Goal: Information Seeking & Learning: Learn about a topic

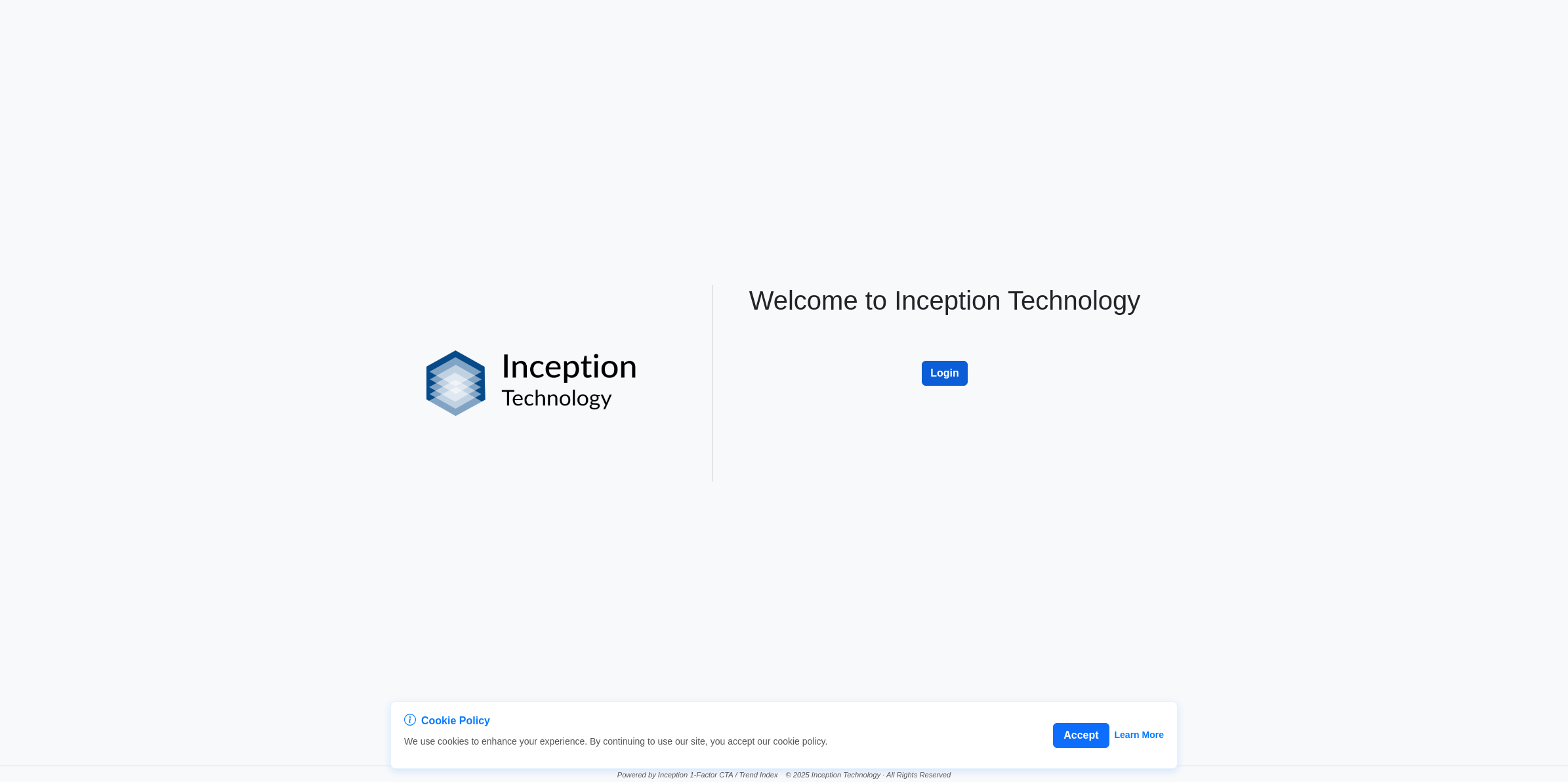
click at [776, 354] on button "Login" at bounding box center [945, 373] width 46 height 25
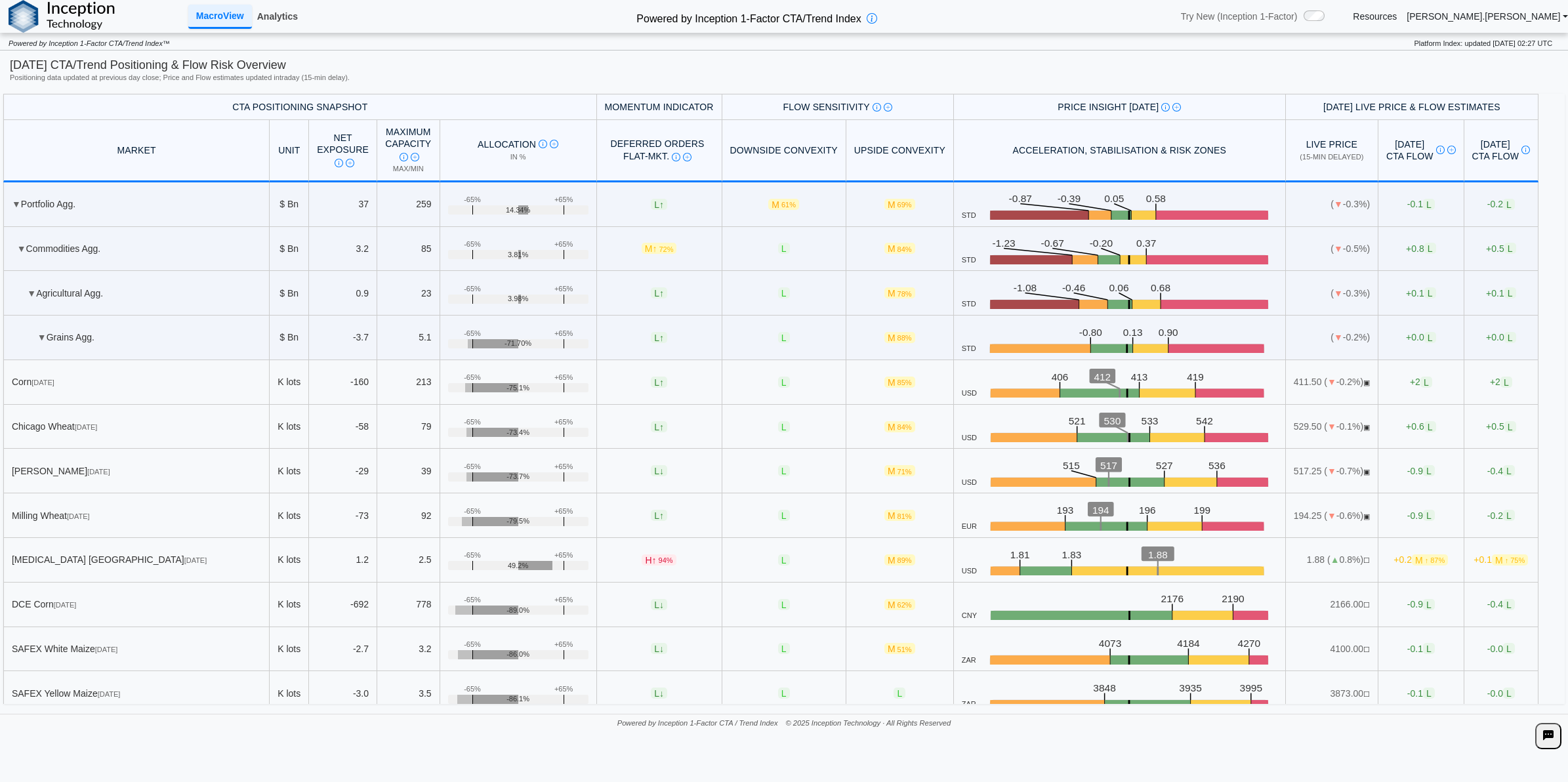
click at [261, 15] on link "Analytics" at bounding box center [277, 16] width 51 height 23
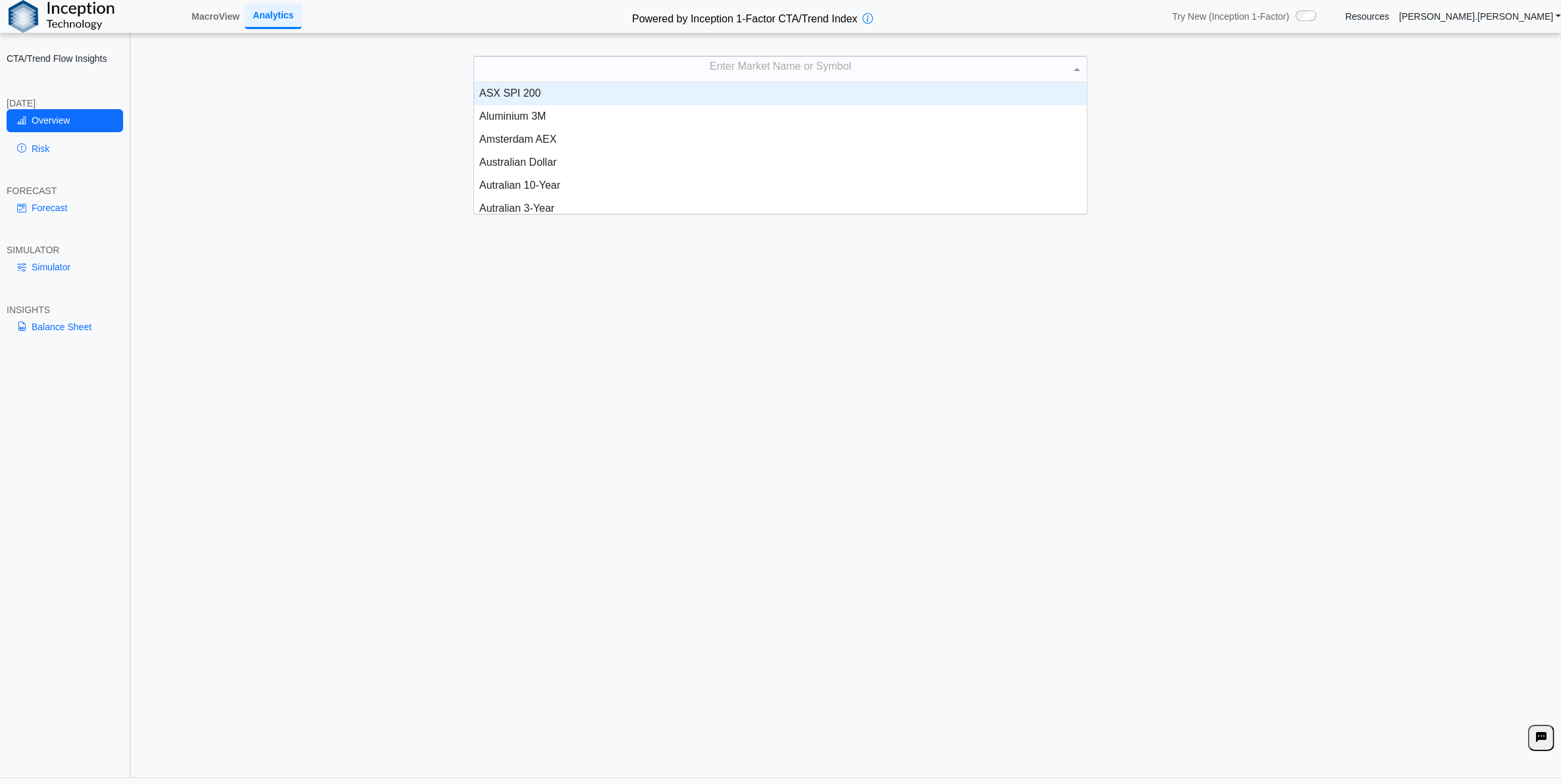
click at [857, 66] on div "Enter Market Name or Symbol" at bounding box center [780, 69] width 613 height 25
type input "****"
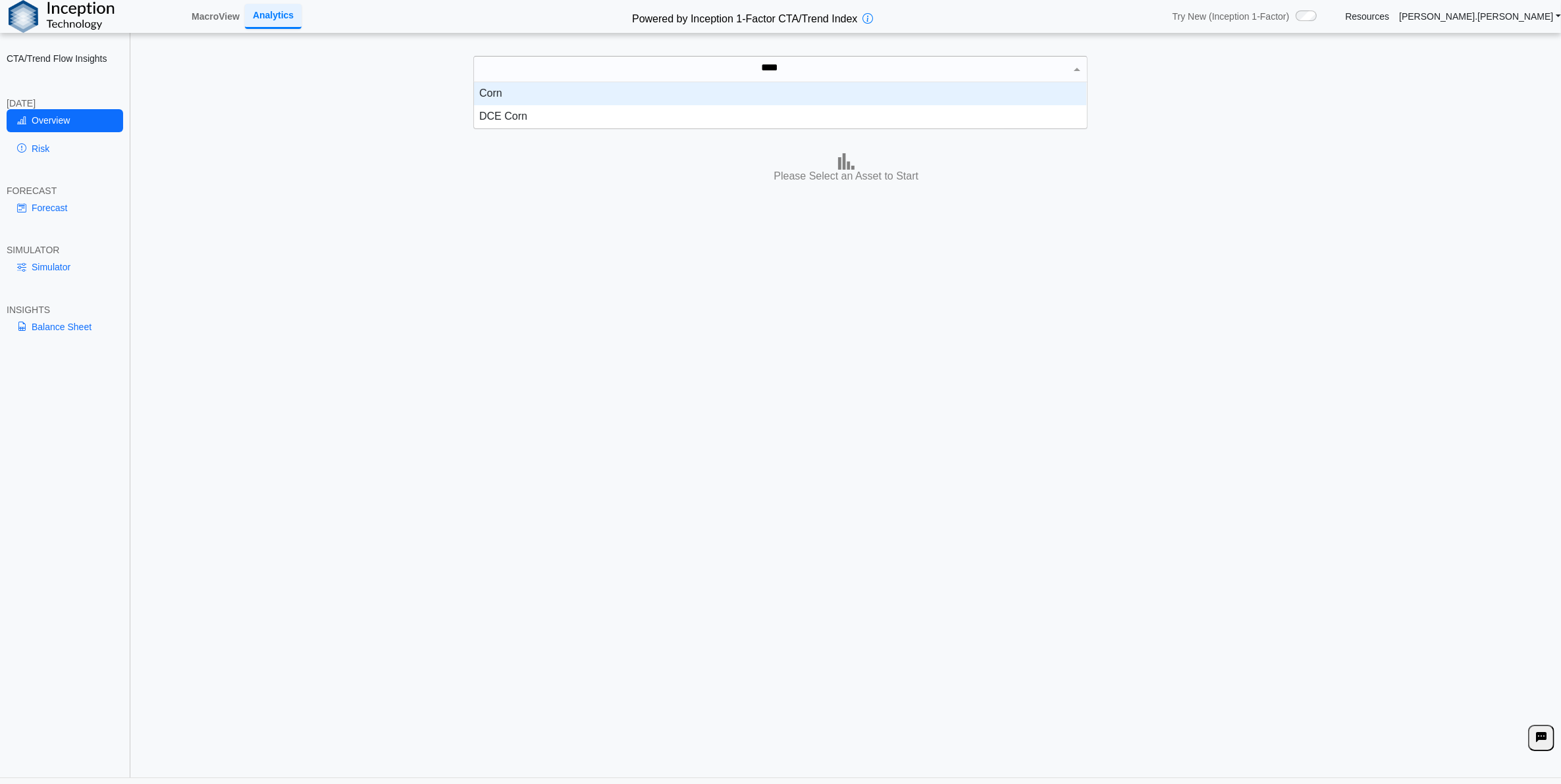
click at [861, 100] on div "Corn" at bounding box center [780, 93] width 613 height 23
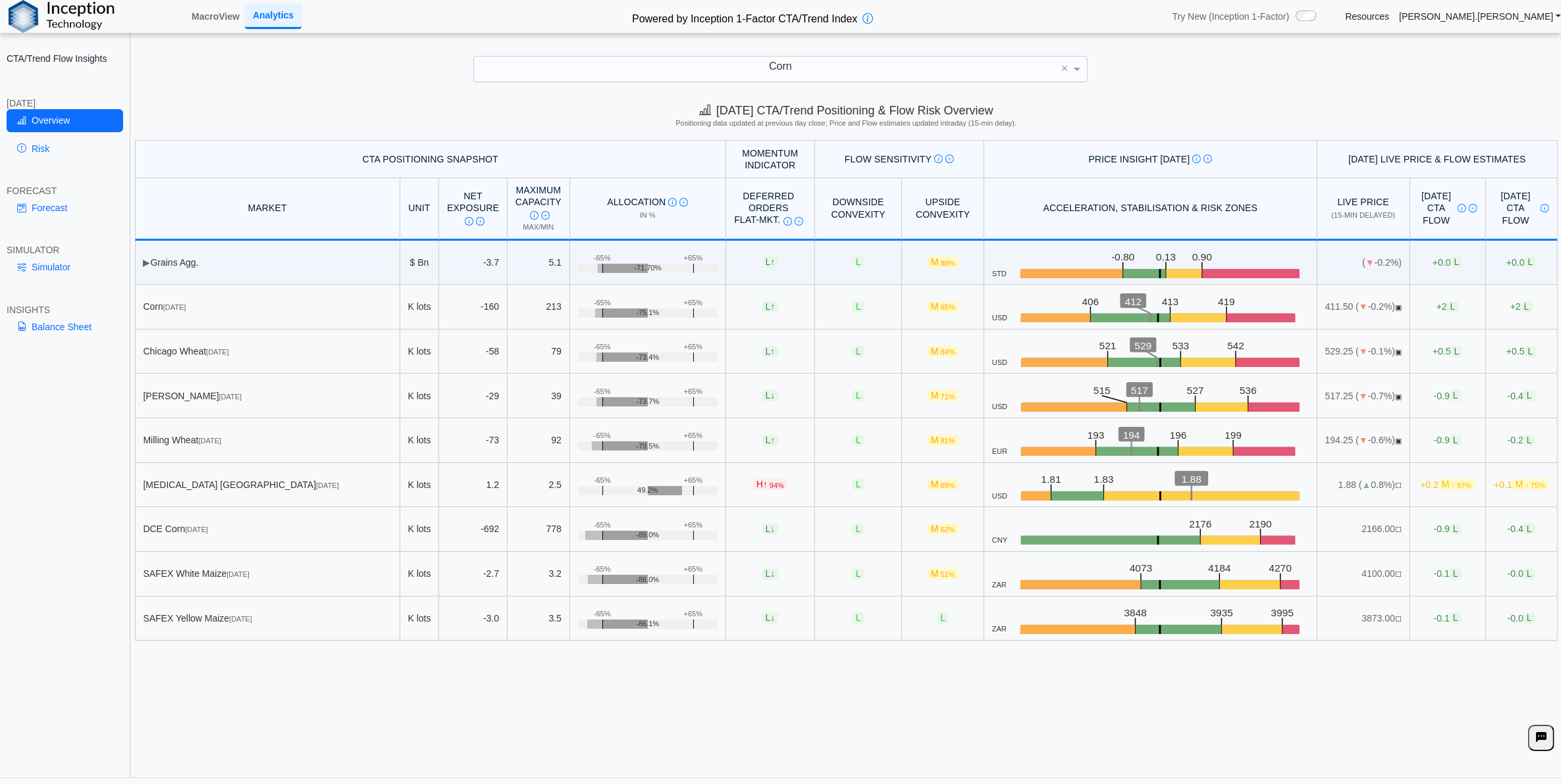
click at [81, 132] on div "Overview Risk" at bounding box center [64, 137] width 117 height 55
click at [66, 153] on link "Risk" at bounding box center [64, 149] width 117 height 23
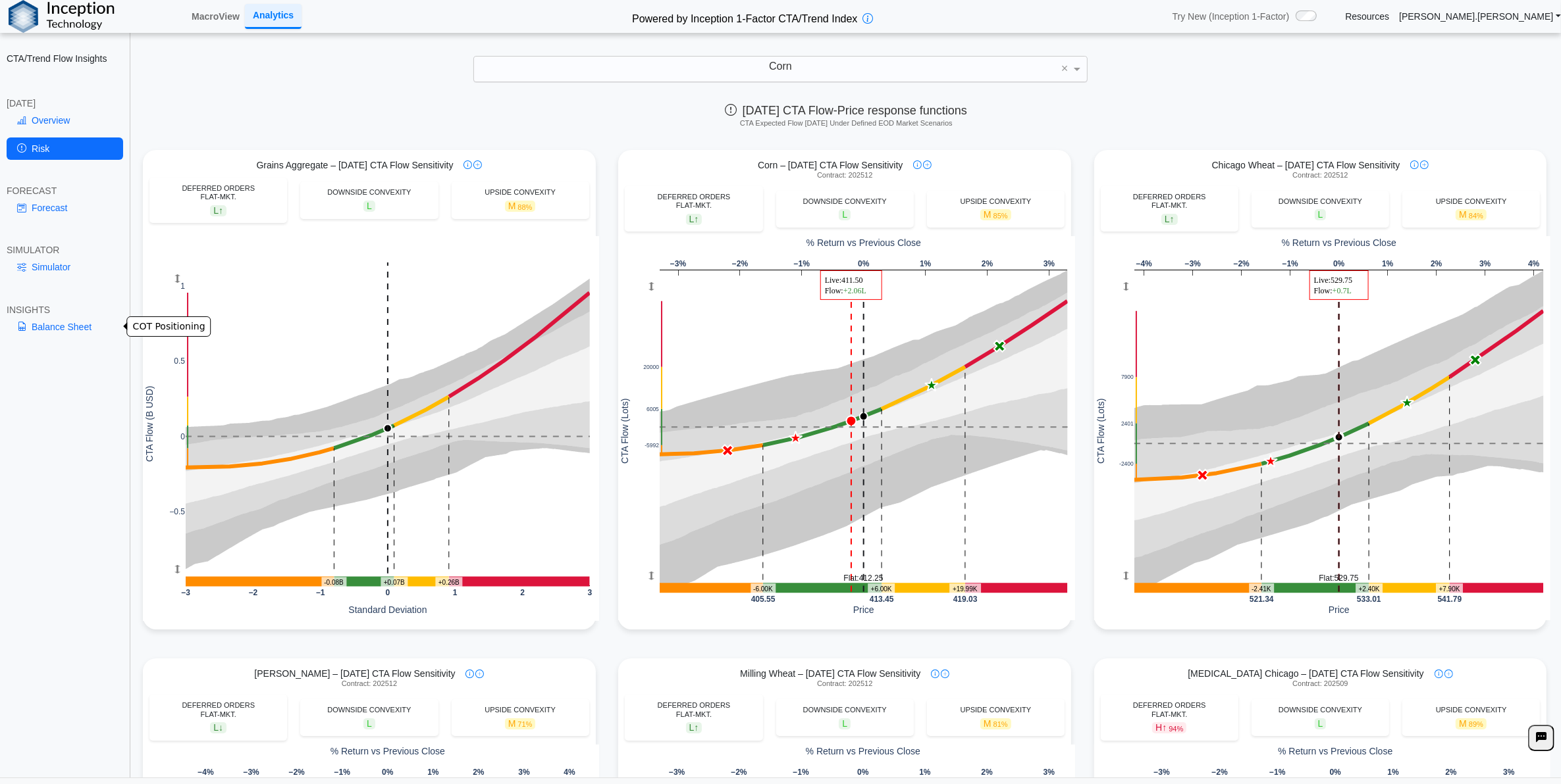
click at [57, 322] on link "Balance Sheet" at bounding box center [64, 327] width 117 height 23
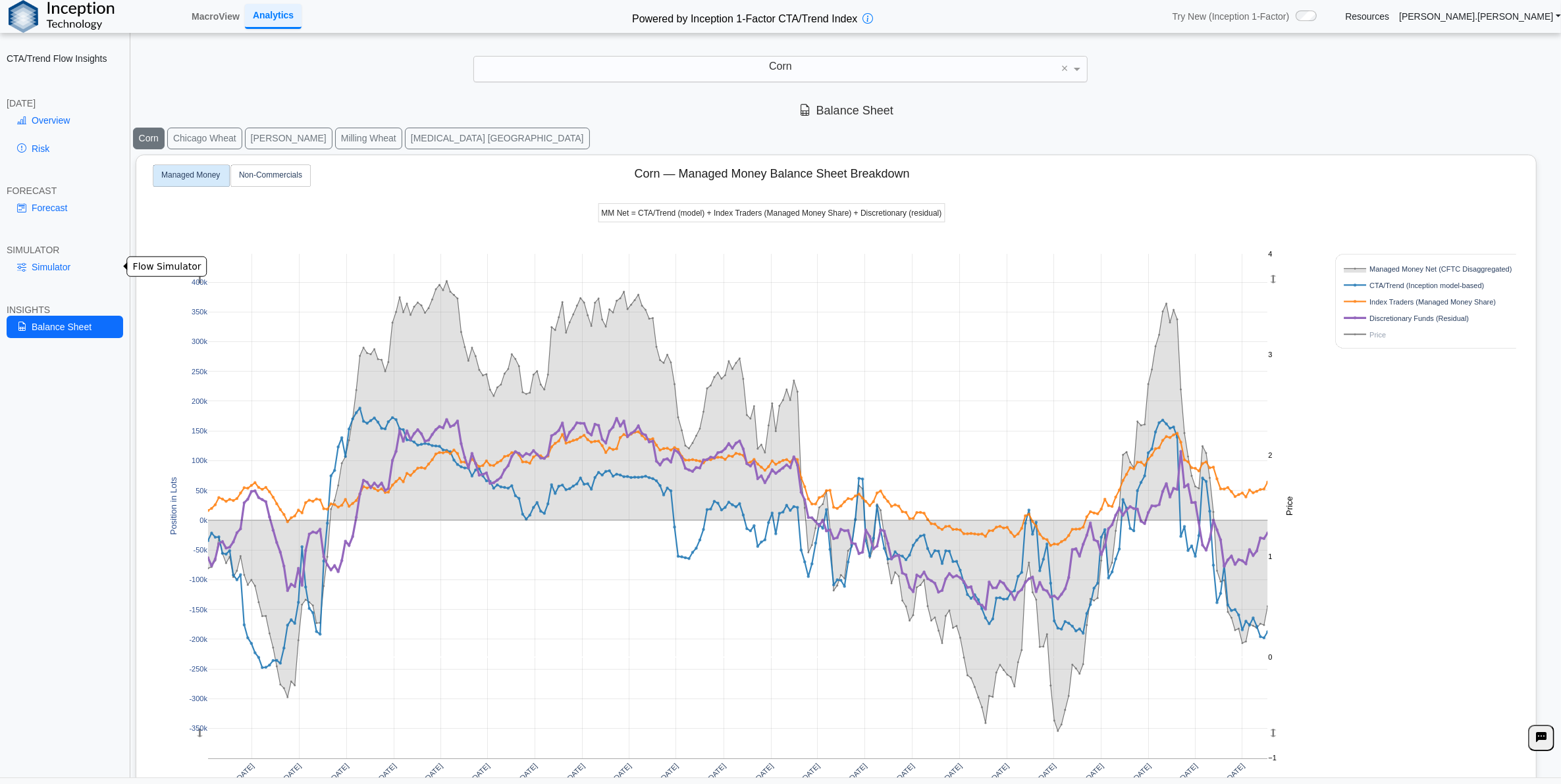
click at [45, 262] on link "Simulator" at bounding box center [64, 267] width 117 height 23
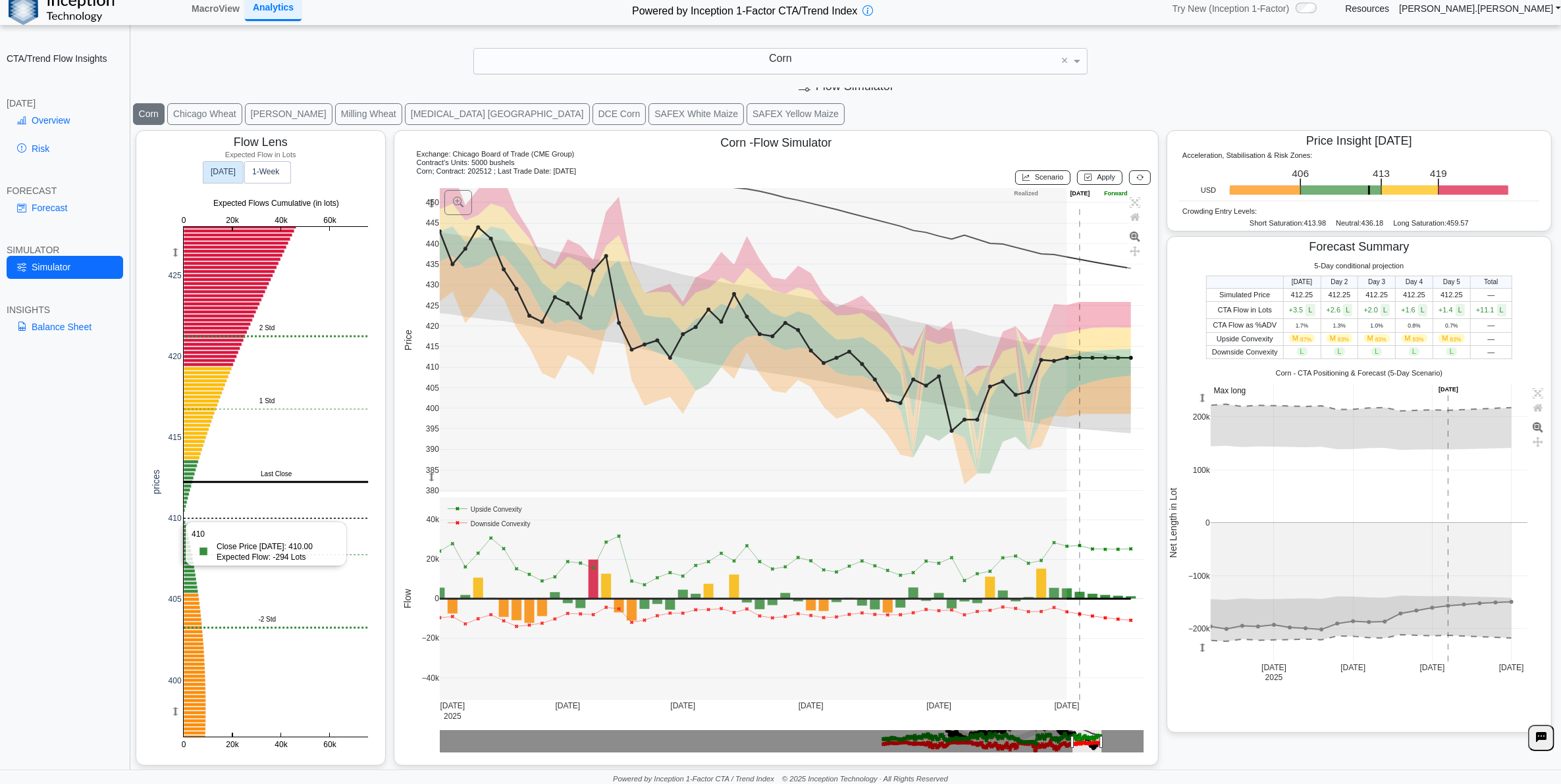
scroll to position [11, 0]
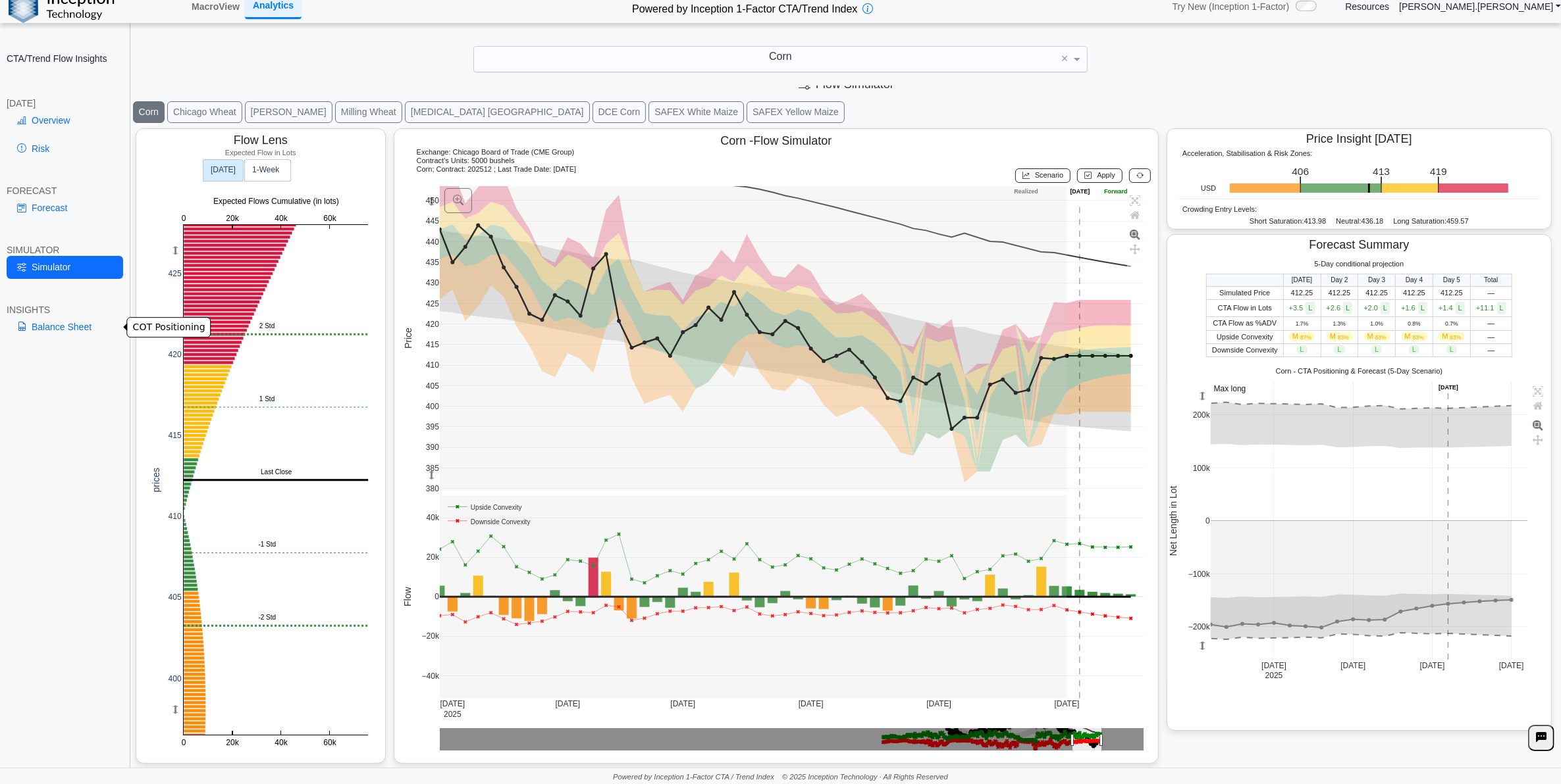
click at [84, 324] on link "Balance Sheet" at bounding box center [64, 327] width 117 height 23
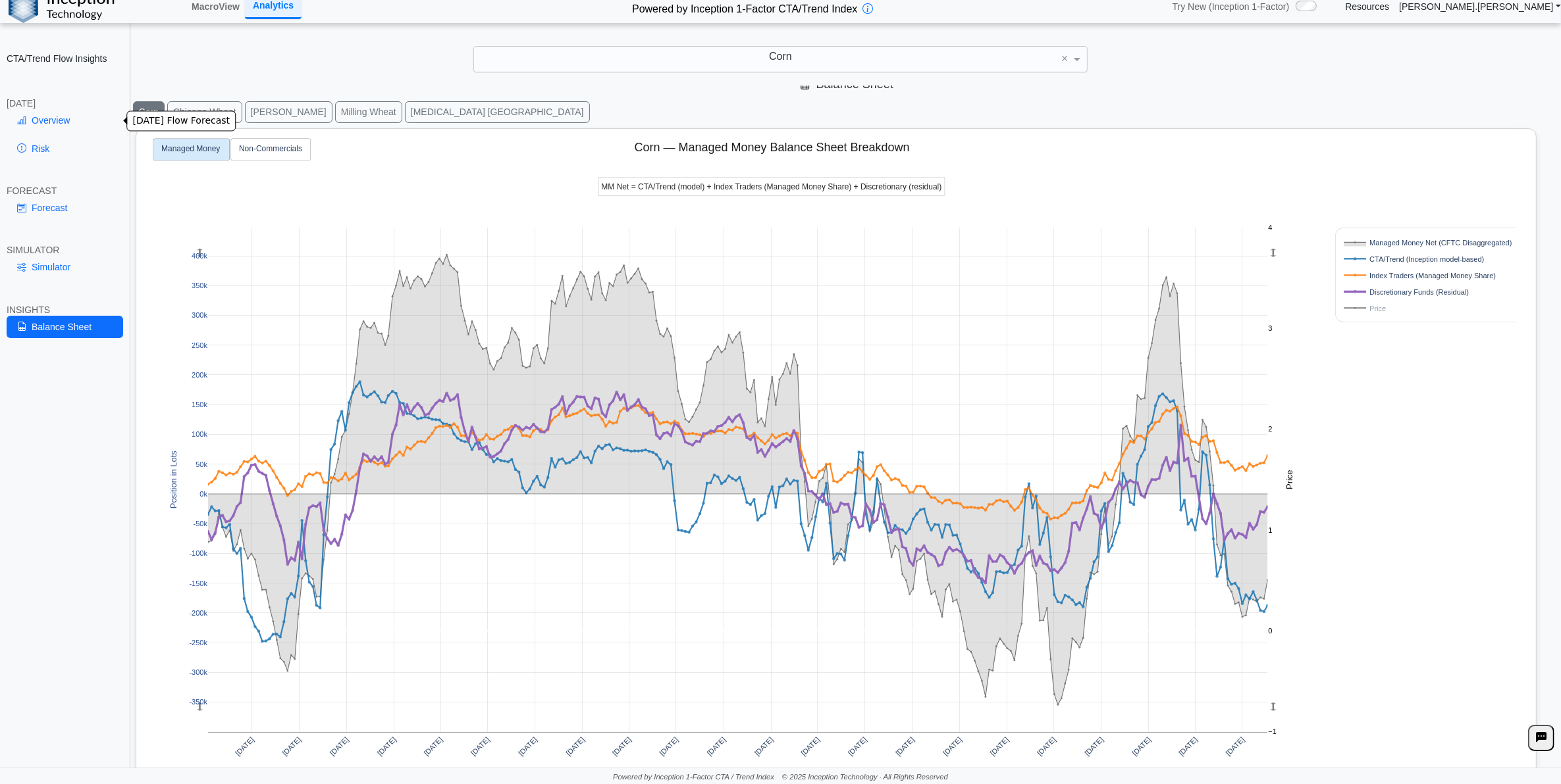
click at [79, 119] on link "Overview" at bounding box center [64, 121] width 117 height 23
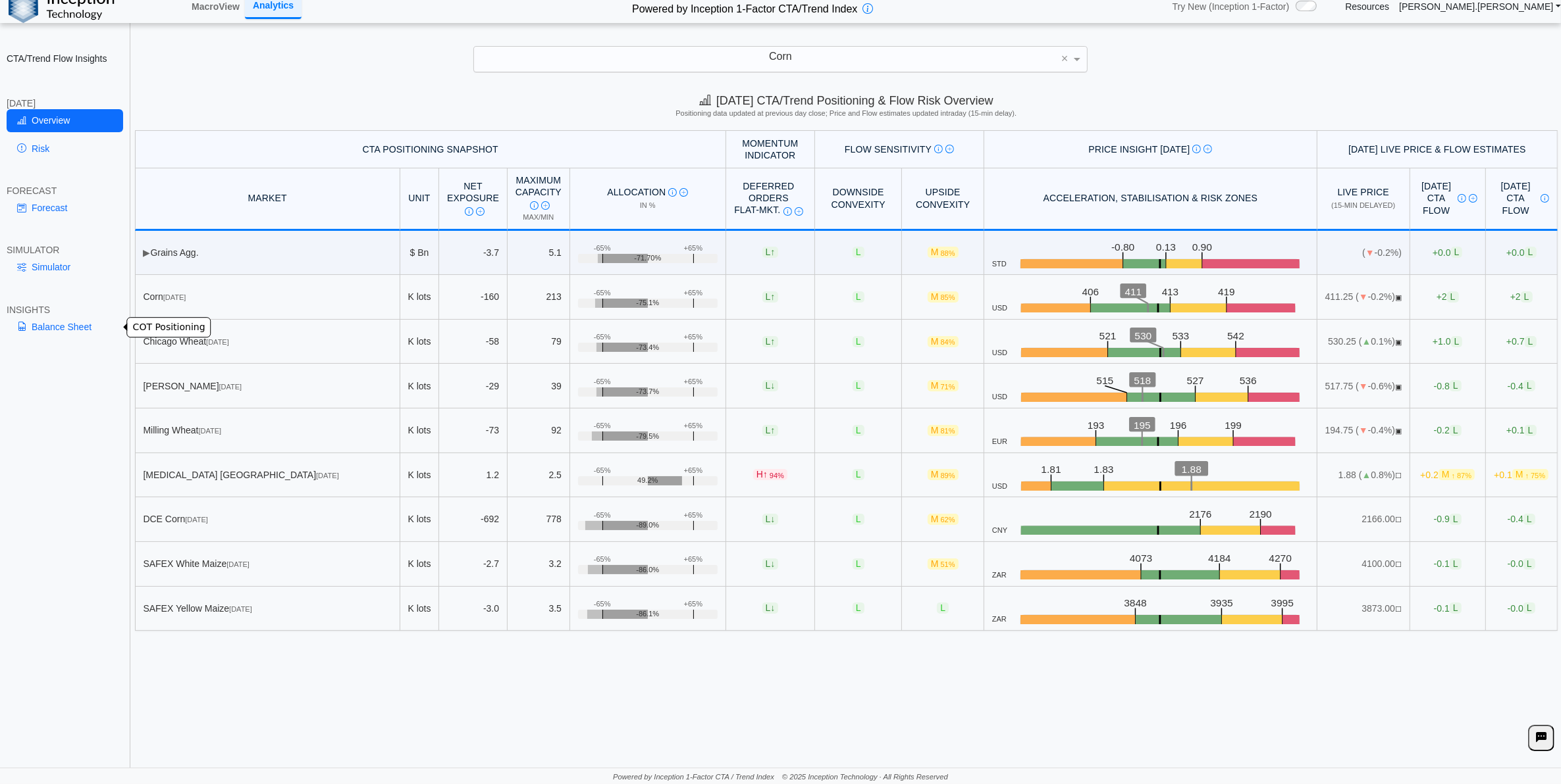
click at [63, 321] on link "Balance Sheet" at bounding box center [64, 327] width 117 height 23
